Goal: Check status: Check status

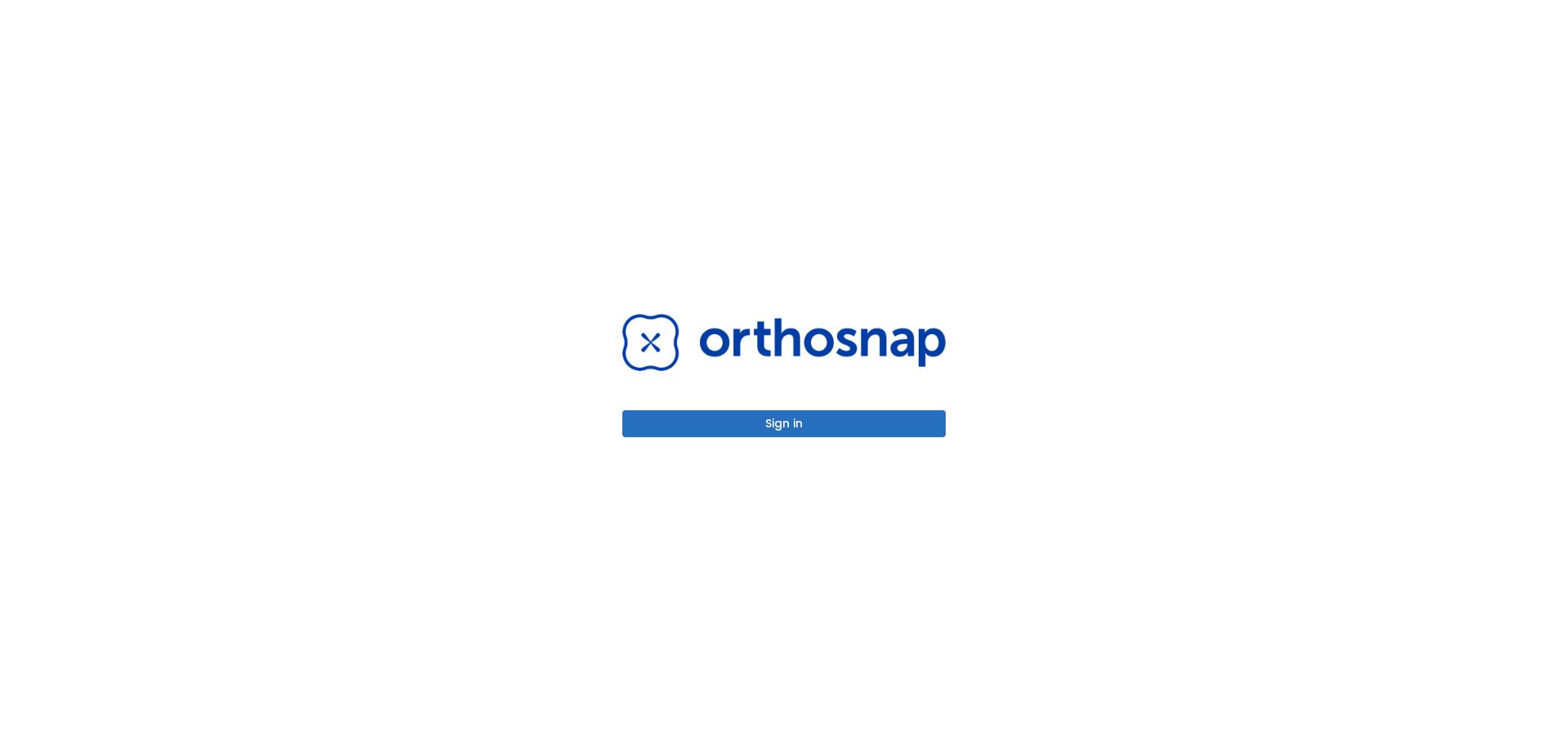
click at [913, 411] on button "Sign in" at bounding box center [784, 424] width 324 height 27
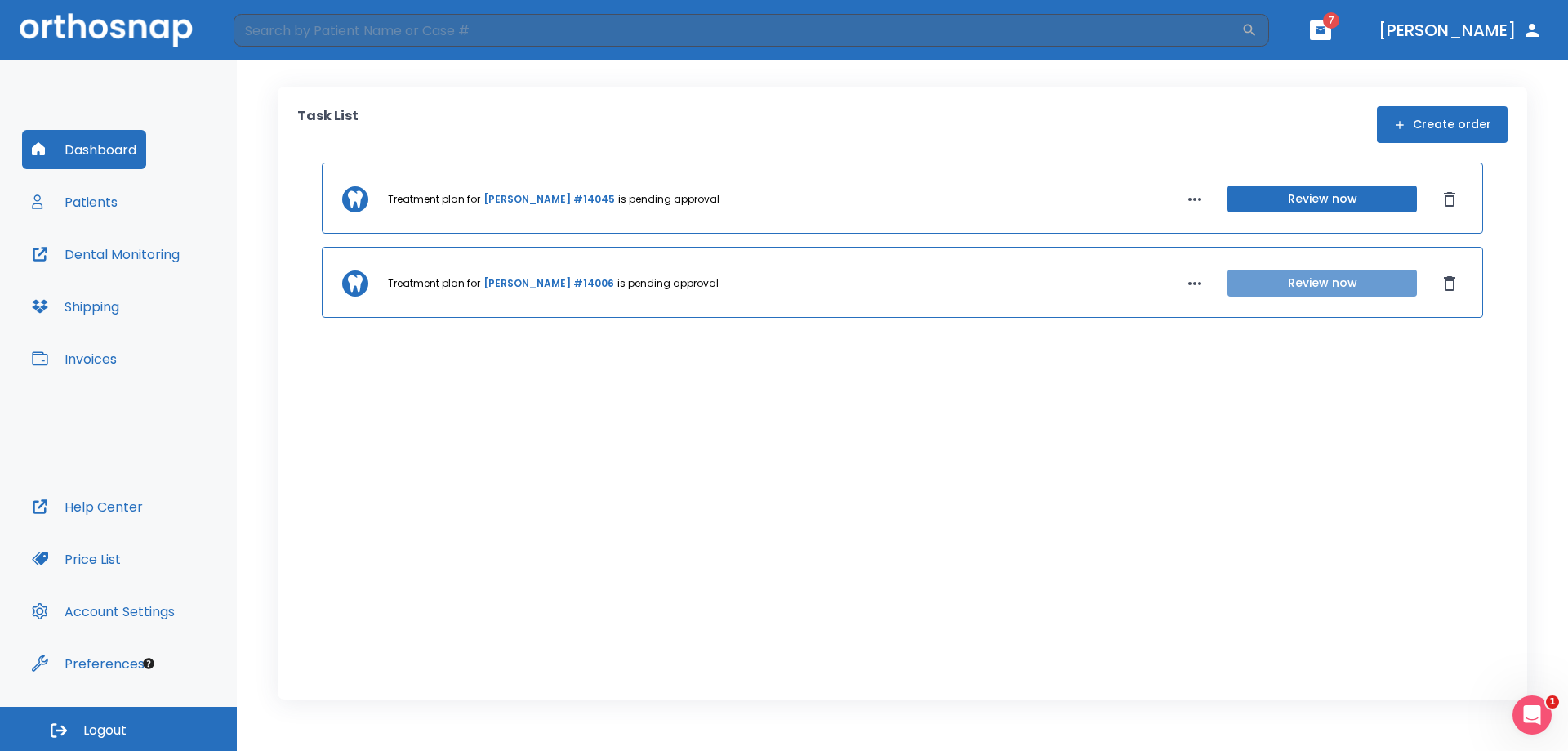
click at [1335, 286] on button "Review now" at bounding box center [1322, 283] width 190 height 27
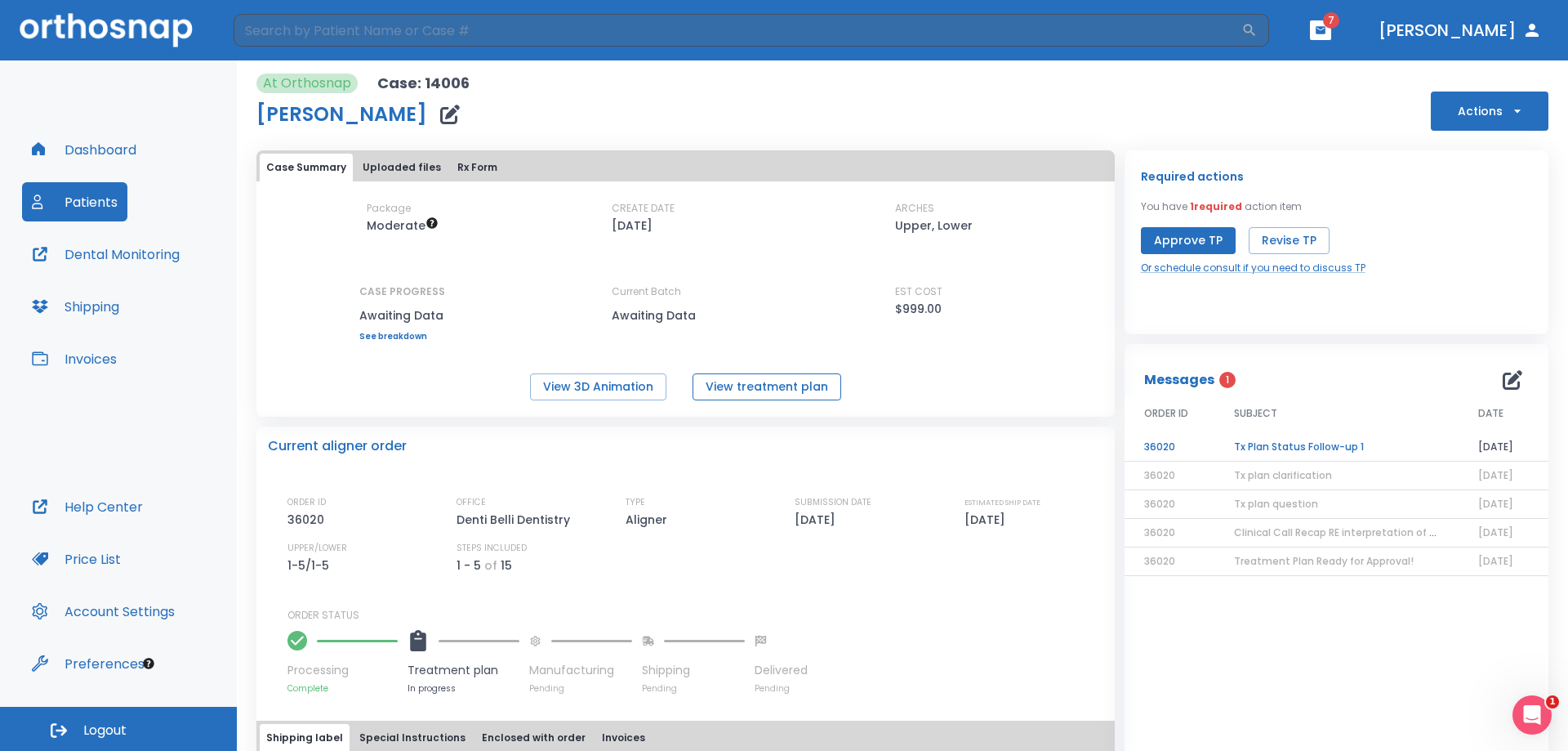
click at [768, 389] on button "View treatment plan" at bounding box center [767, 387] width 148 height 27
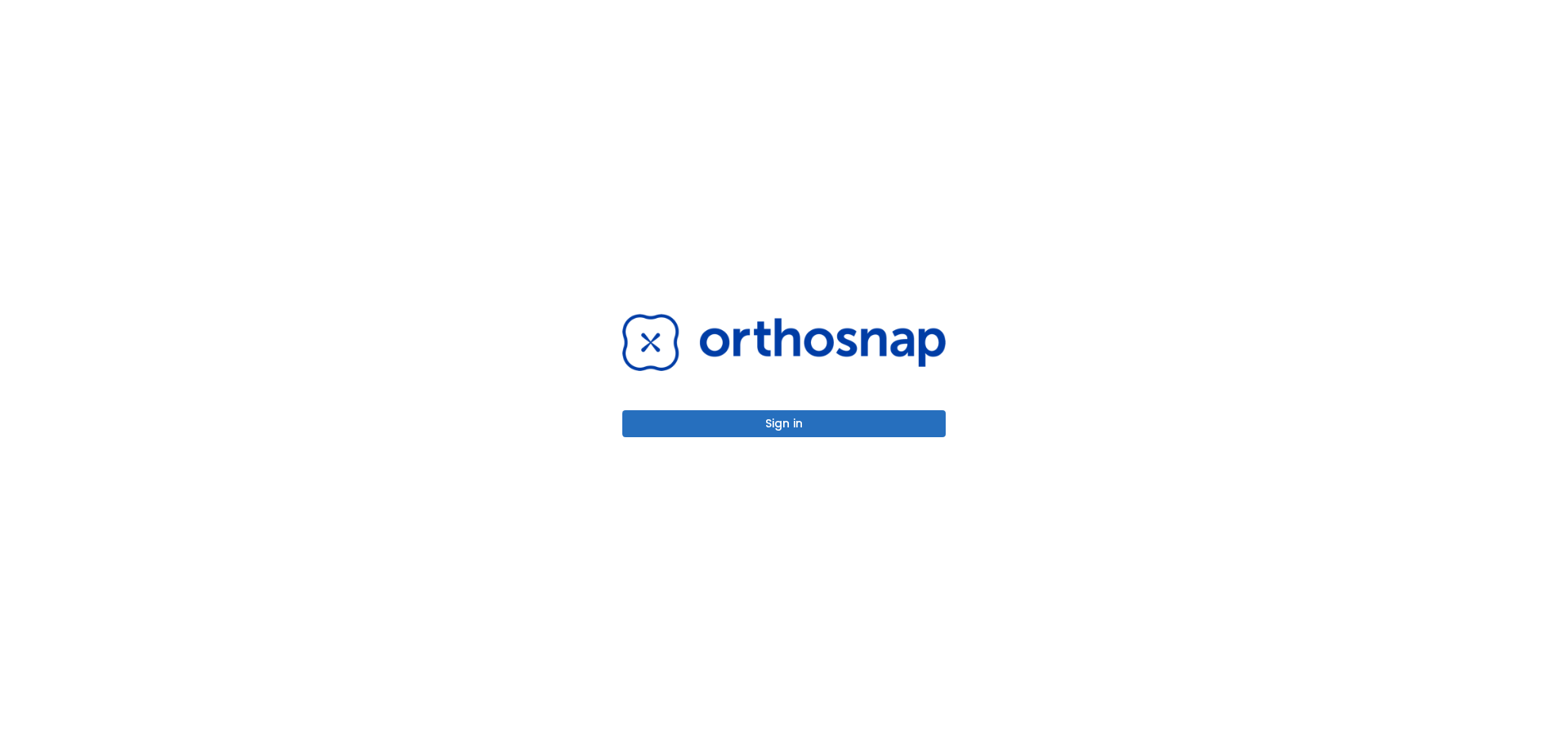
click at [798, 426] on button "Sign in" at bounding box center [784, 424] width 324 height 27
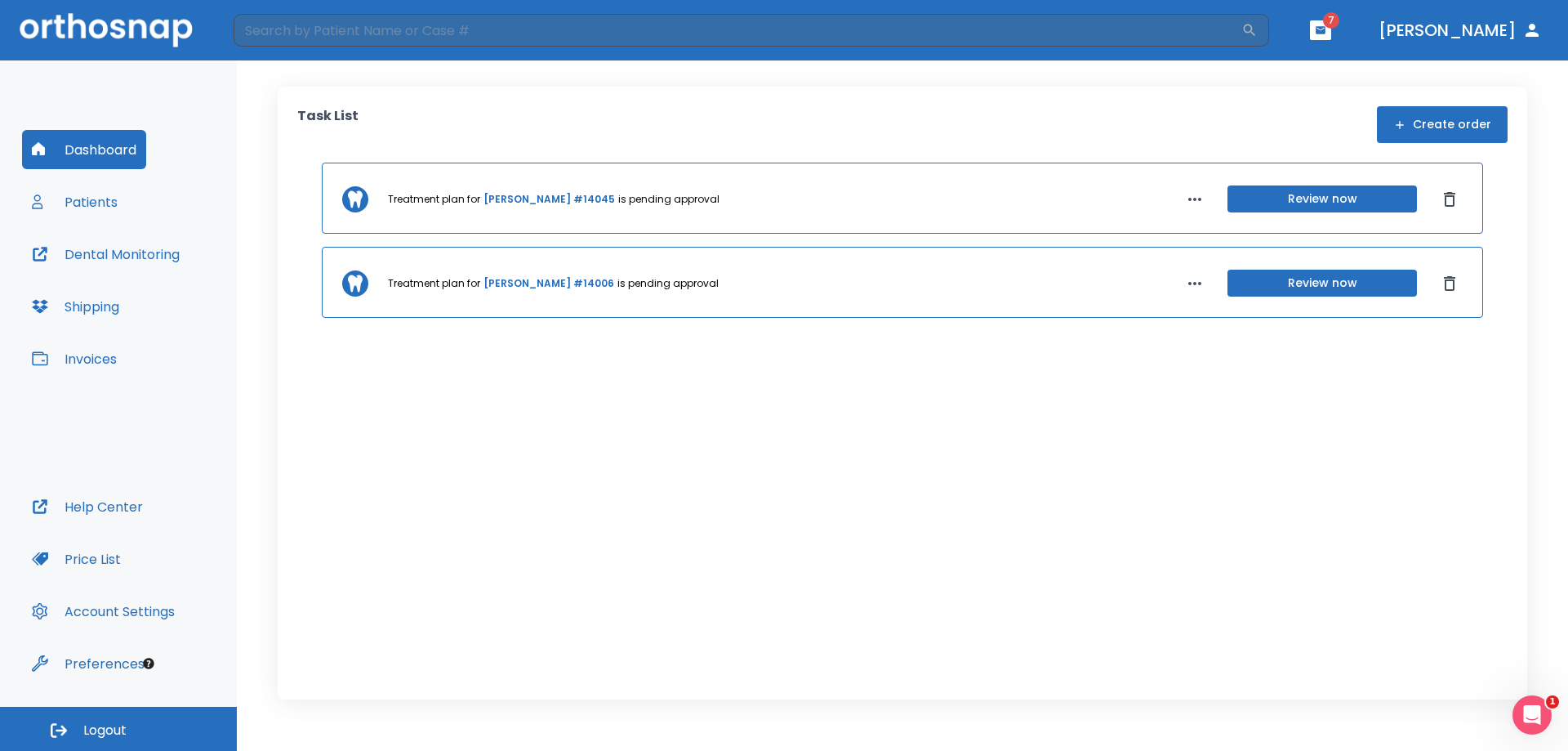
click at [1319, 277] on button "Review now" at bounding box center [1322, 283] width 190 height 27
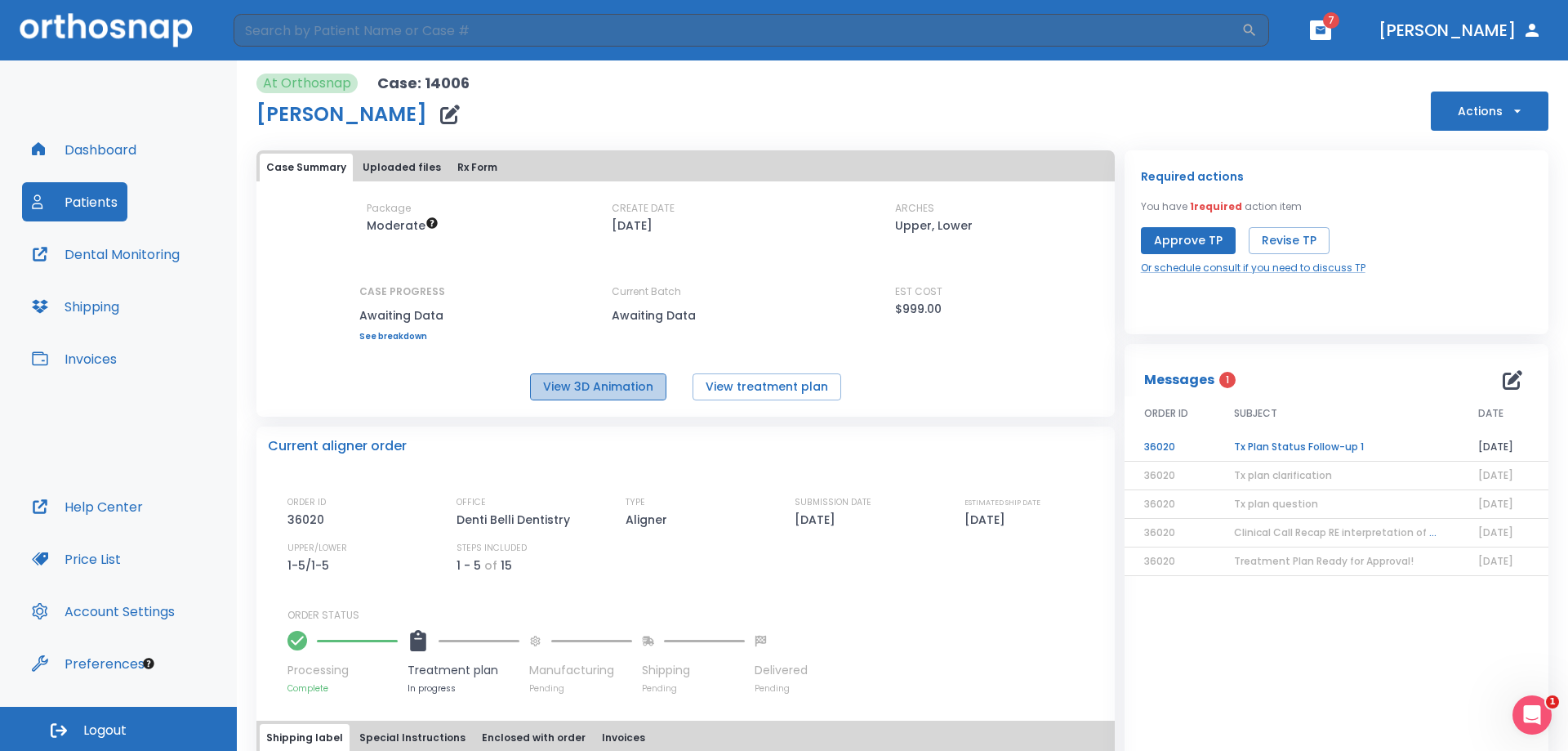
click at [603, 385] on button "View 3D Animation" at bounding box center [598, 387] width 136 height 27
